Goal: Task Accomplishment & Management: Complete application form

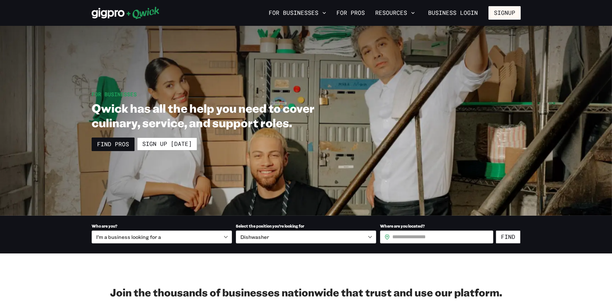
click at [398, 237] on input "Where are you located?" at bounding box center [442, 236] width 101 height 13
click at [432, 237] on input "Where are you located?" at bounding box center [442, 236] width 101 height 13
type input "*****"
click at [502, 237] on button "Find" at bounding box center [508, 236] width 25 height 13
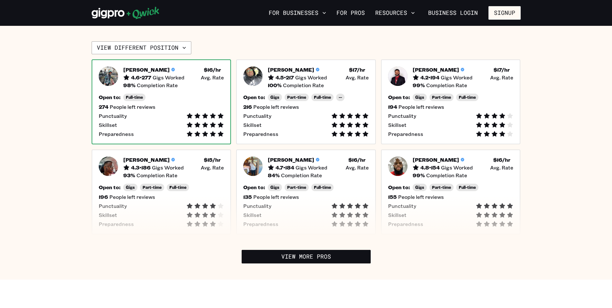
scroll to position [151, 0]
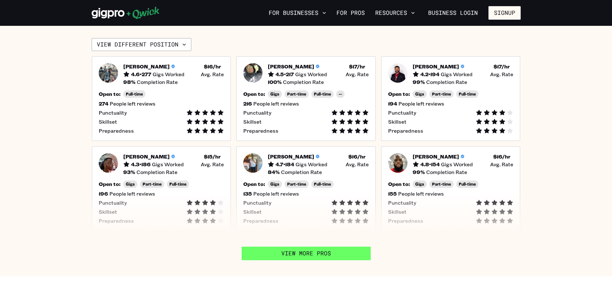
click at [313, 250] on link "View More Pros" at bounding box center [306, 254] width 129 height 14
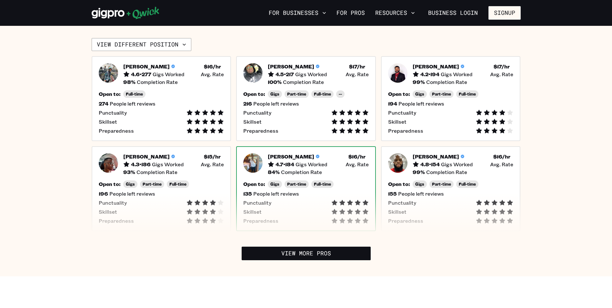
click at [287, 171] on span "Completion Rate" at bounding box center [301, 172] width 41 height 6
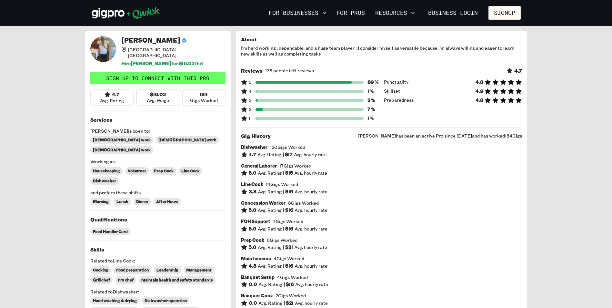
click at [142, 72] on link "Sign up to connect with this Pro" at bounding box center [157, 78] width 135 height 13
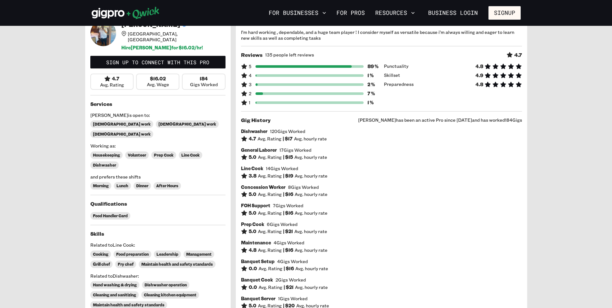
scroll to position [22, 0]
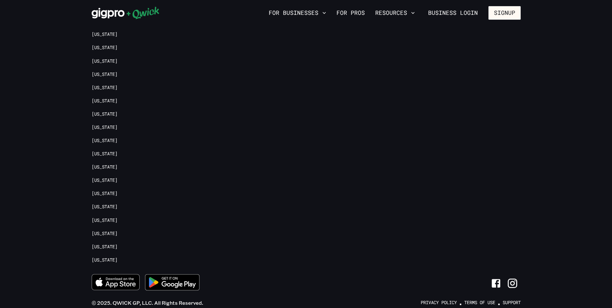
scroll to position [783, 0]
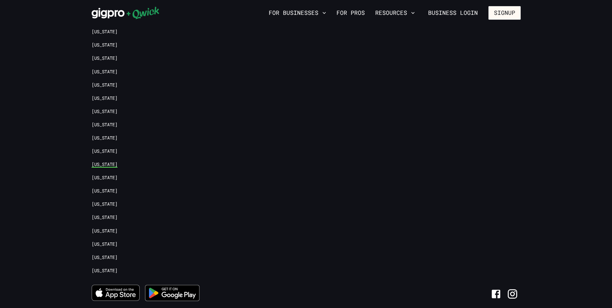
click at [97, 164] on link "[US_STATE]" at bounding box center [105, 164] width 26 height 6
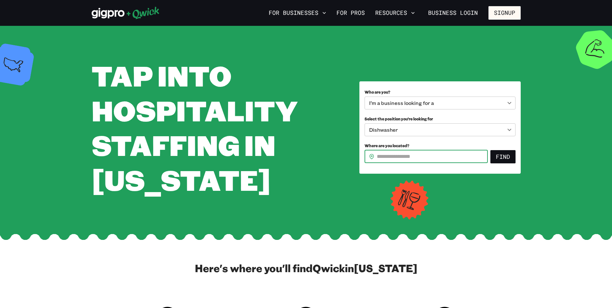
click at [392, 156] on input "Where are you located?" at bounding box center [432, 156] width 111 height 13
type input "*****"
click at [498, 155] on button "Find" at bounding box center [503, 157] width 25 height 14
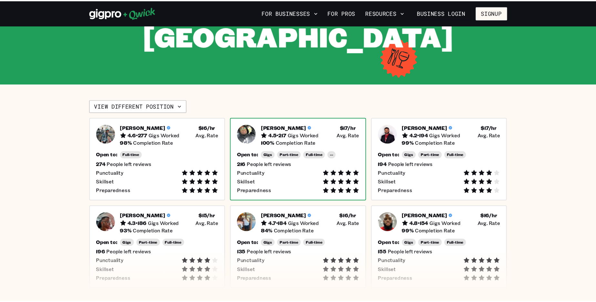
scroll to position [161, 0]
